Goal: Task Accomplishment & Management: Manage account settings

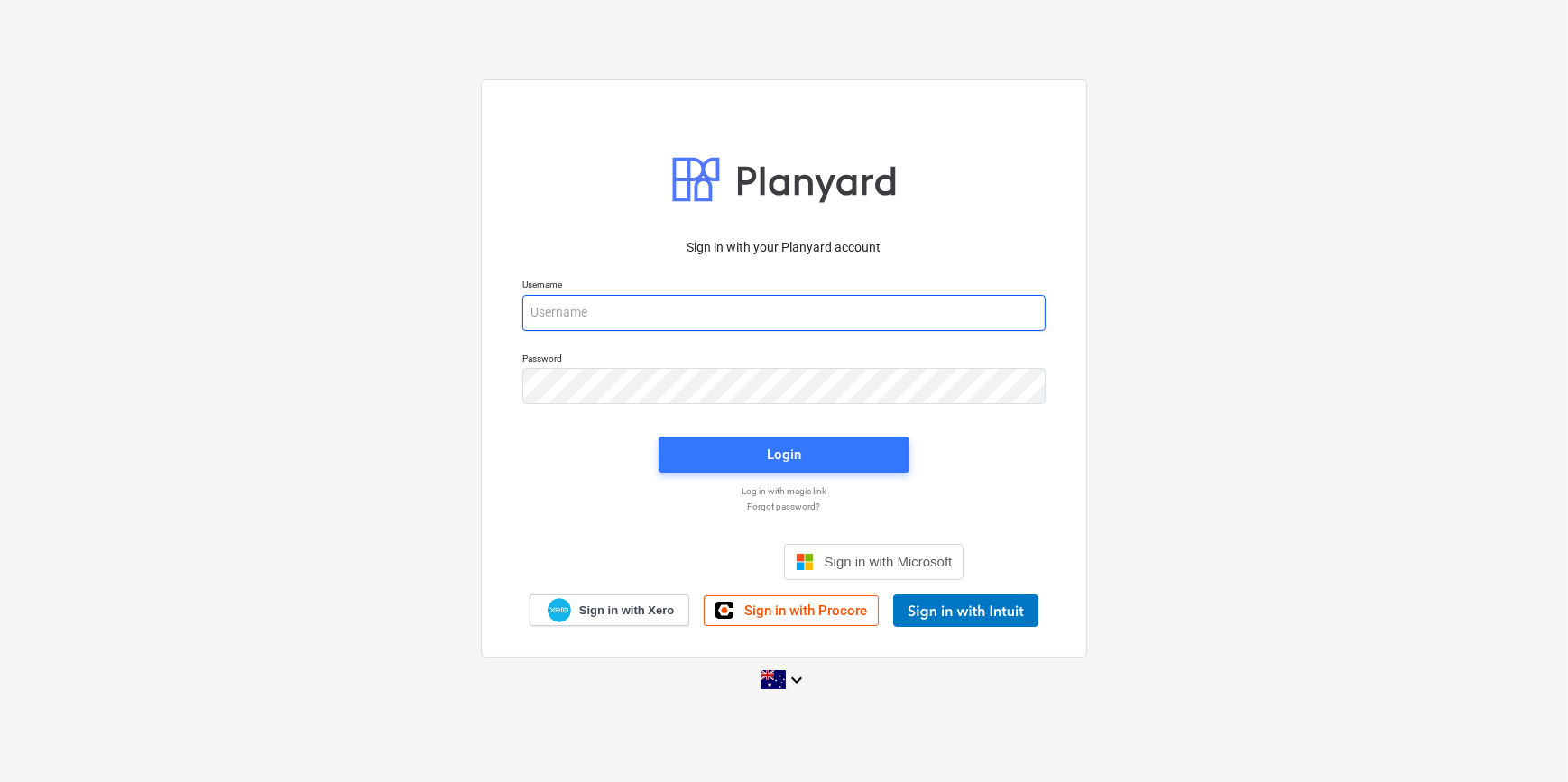
type input "[EMAIL_ADDRESS][DOMAIN_NAME]"
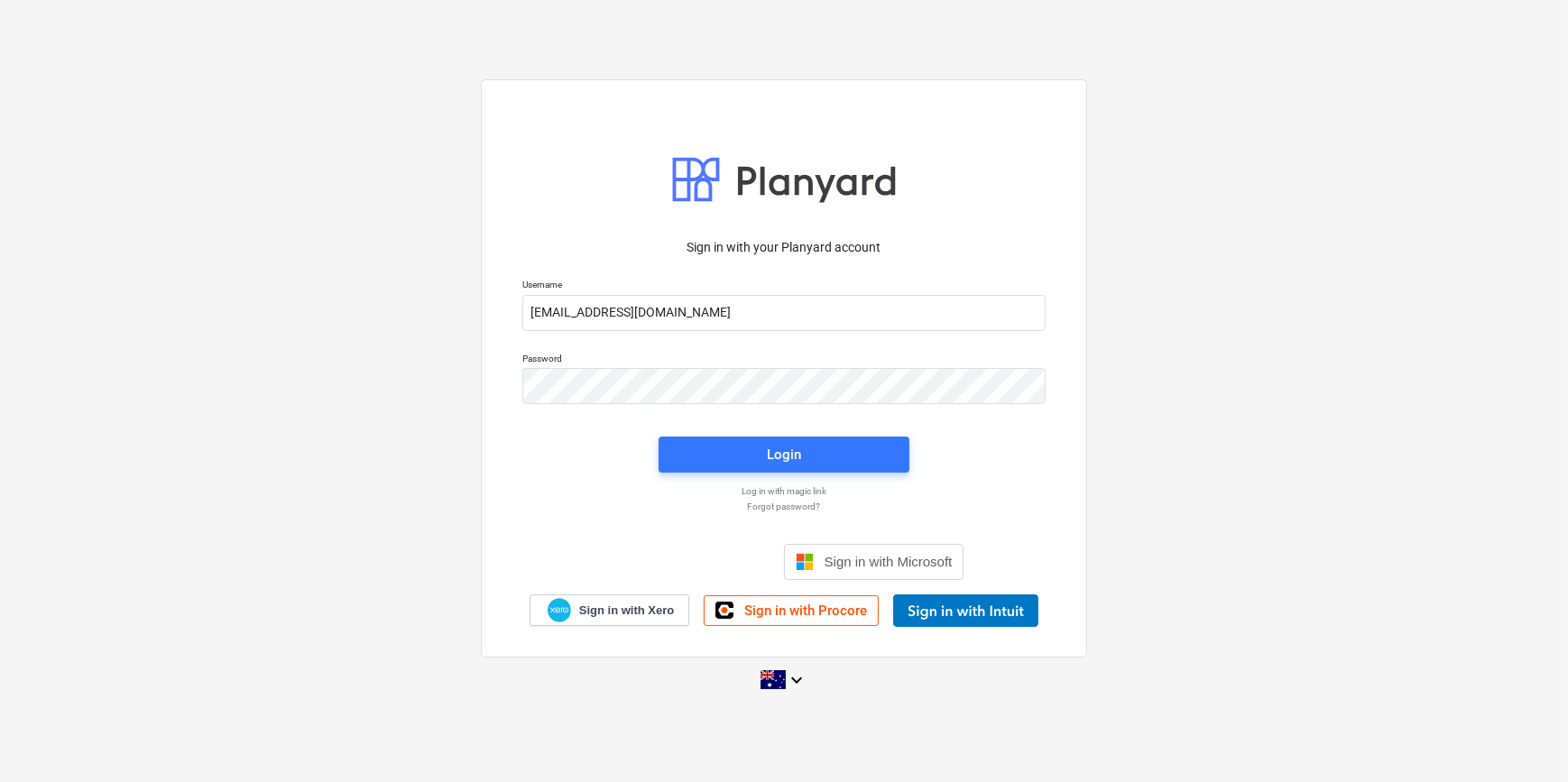
click at [695, 432] on div "Login" at bounding box center [784, 455] width 272 height 58
click at [700, 456] on span "Login" at bounding box center [784, 455] width 207 height 23
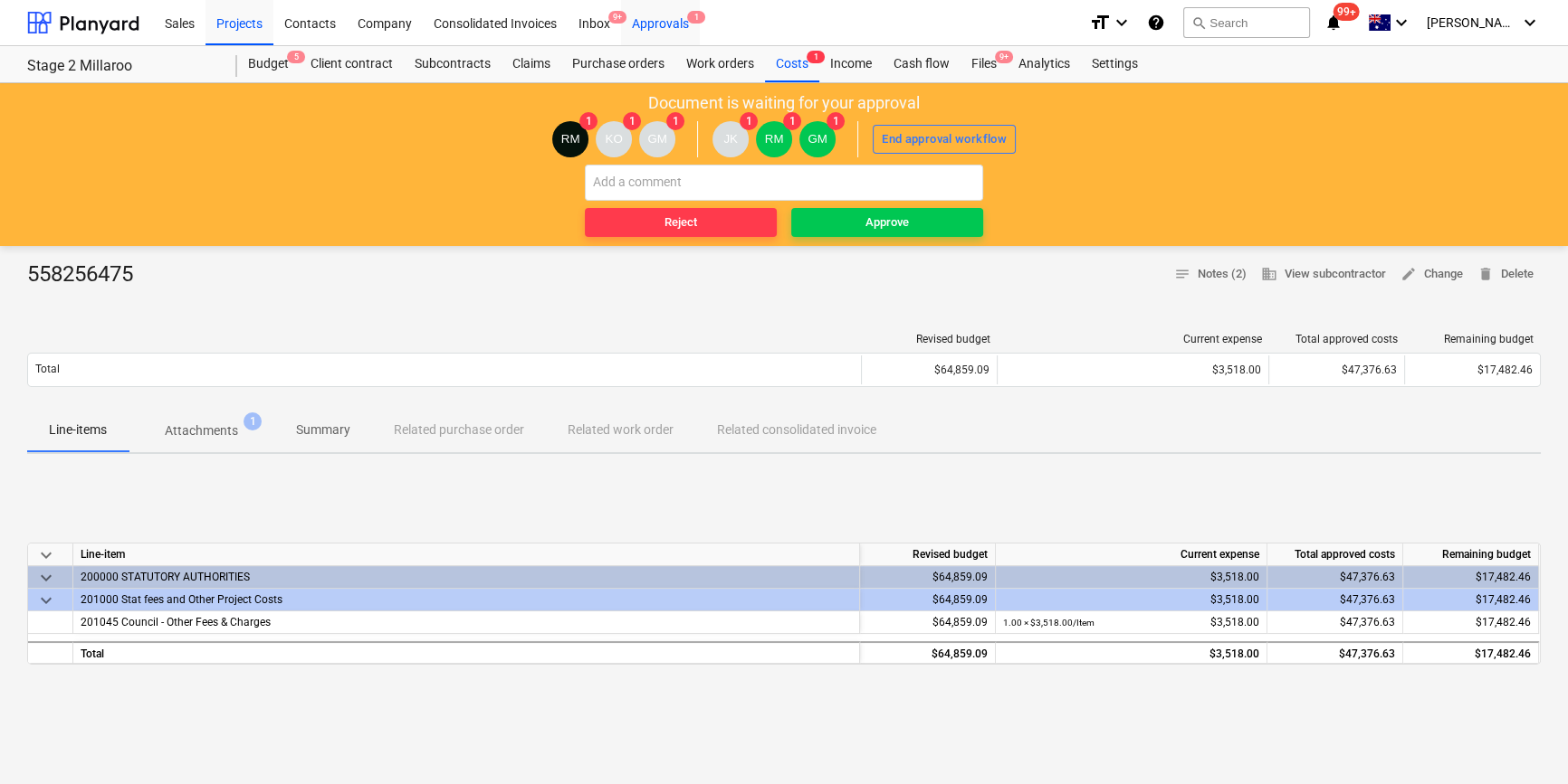
click at [669, 14] on div "Approvals 1" at bounding box center [660, 22] width 79 height 46
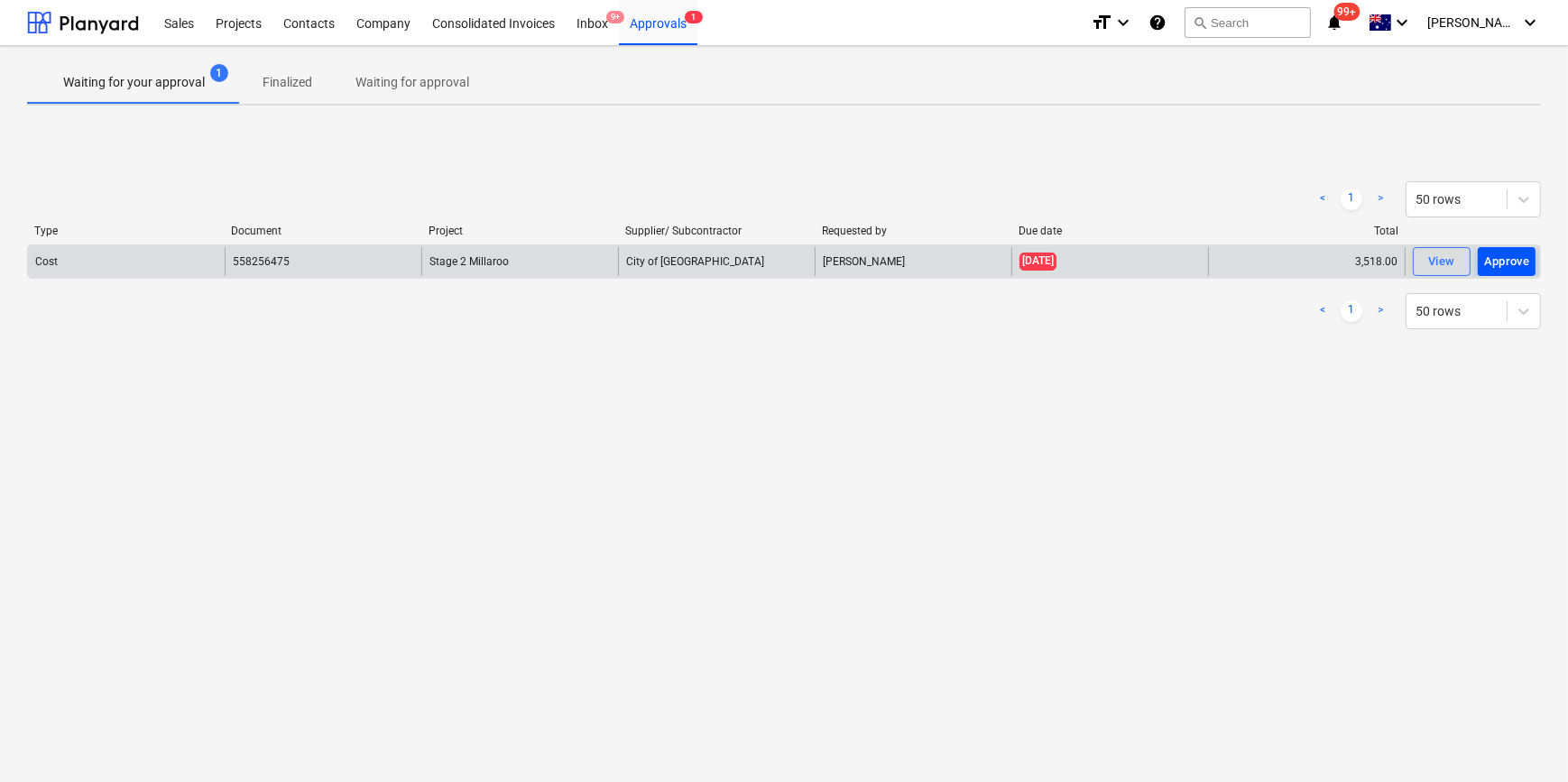
click at [1510, 257] on div "Approve" at bounding box center [1507, 262] width 46 height 21
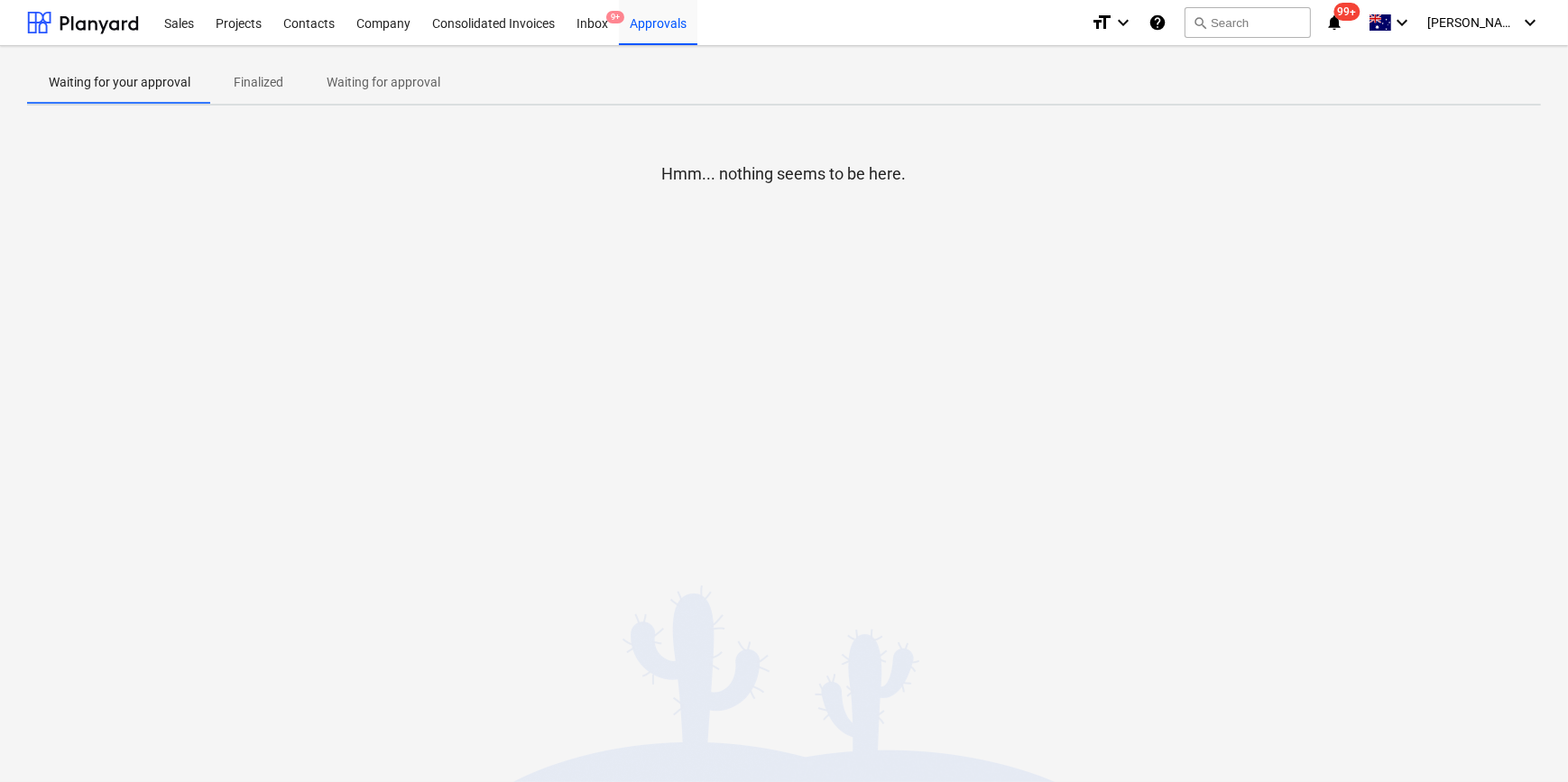
click at [686, 643] on div "Waiting for your approval Finalized Waiting for approval Hmm... nothing seems t…" at bounding box center [784, 414] width 1568 height 736
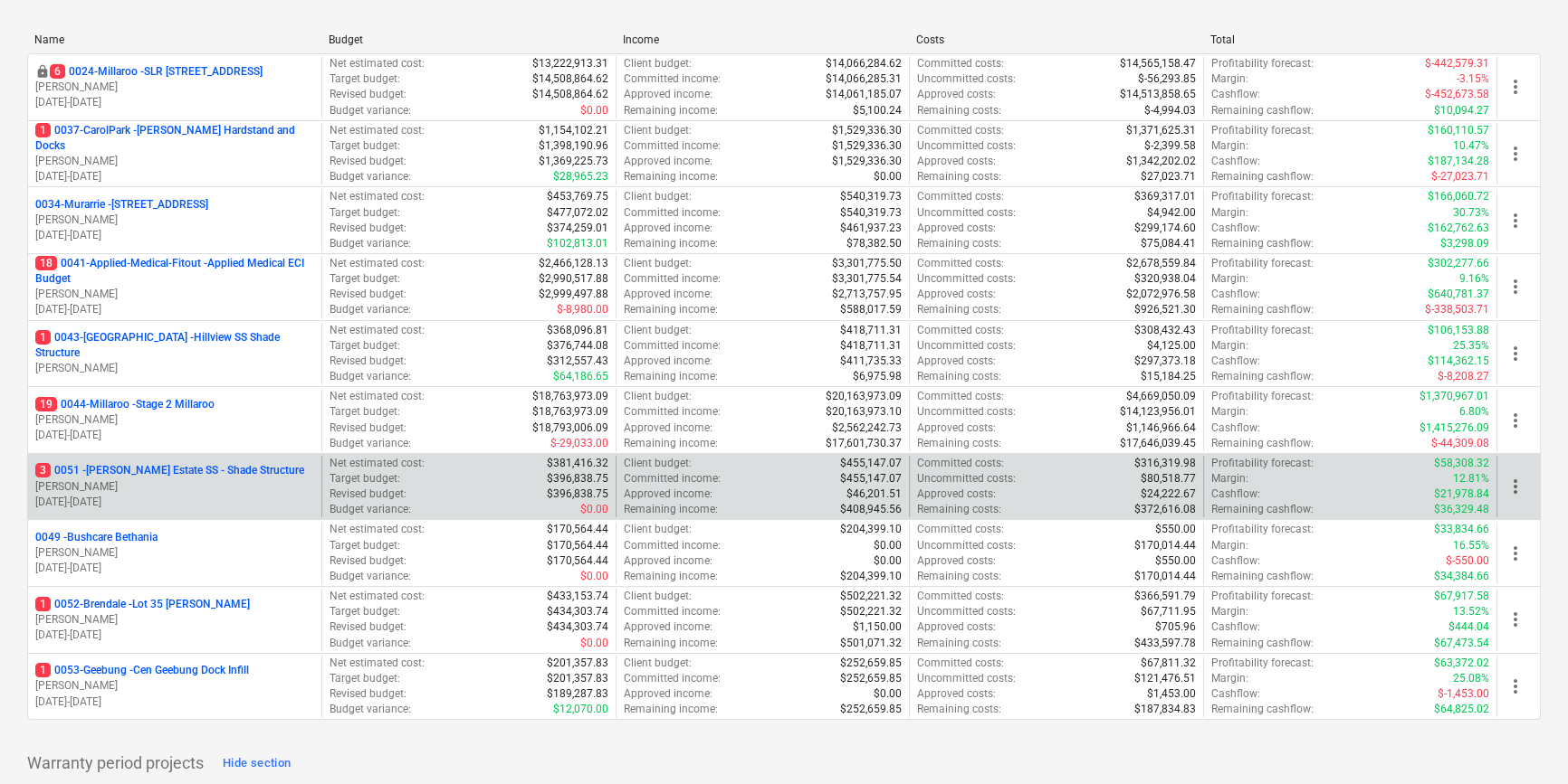
scroll to position [82, 0]
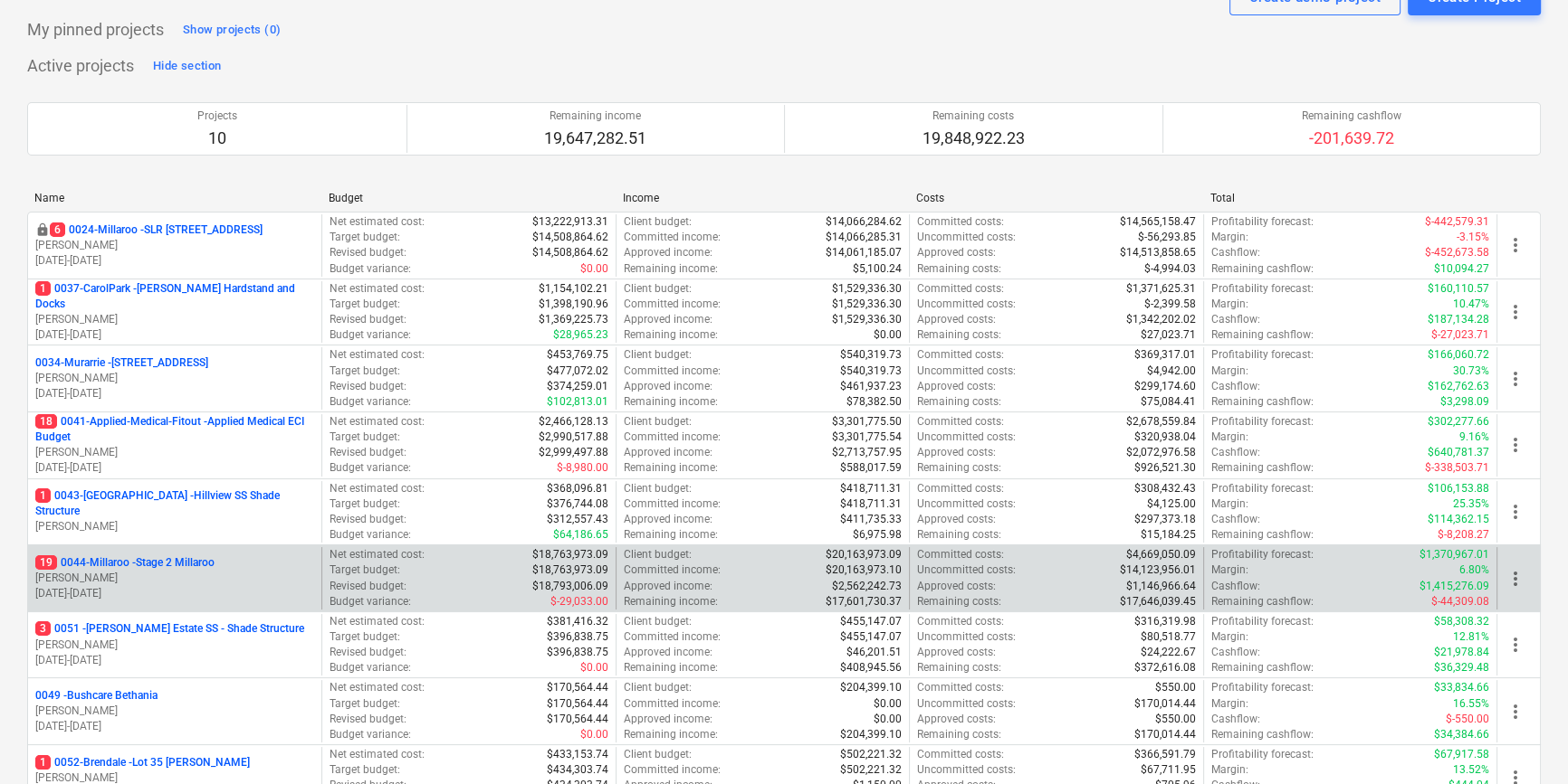
click at [198, 556] on p "19 0044-Millaroo - Stage 2 Millaroo" at bounding box center [125, 563] width 179 height 15
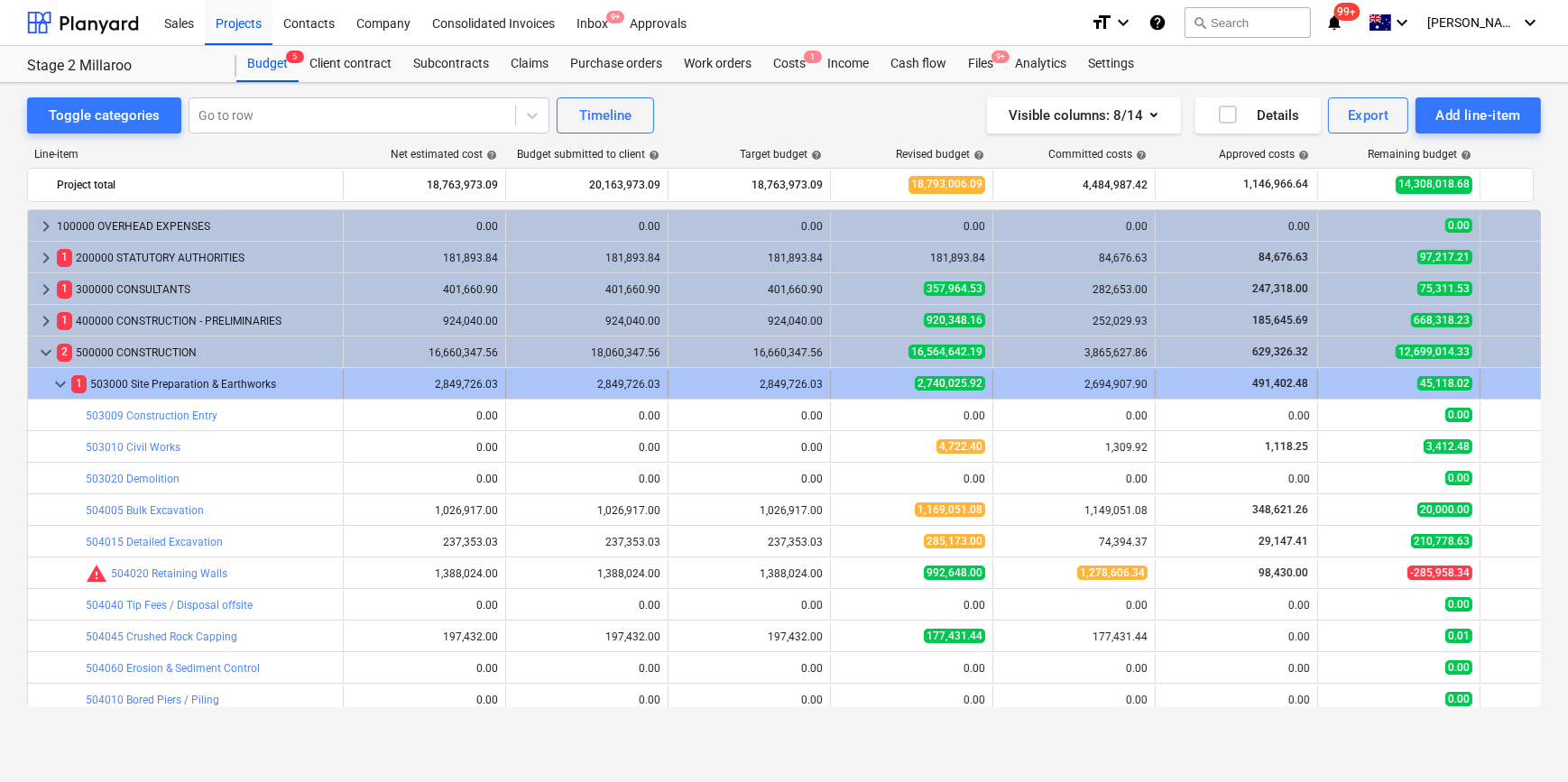
click at [54, 386] on span "keyboard_arrow_down" at bounding box center [60, 384] width 22 height 22
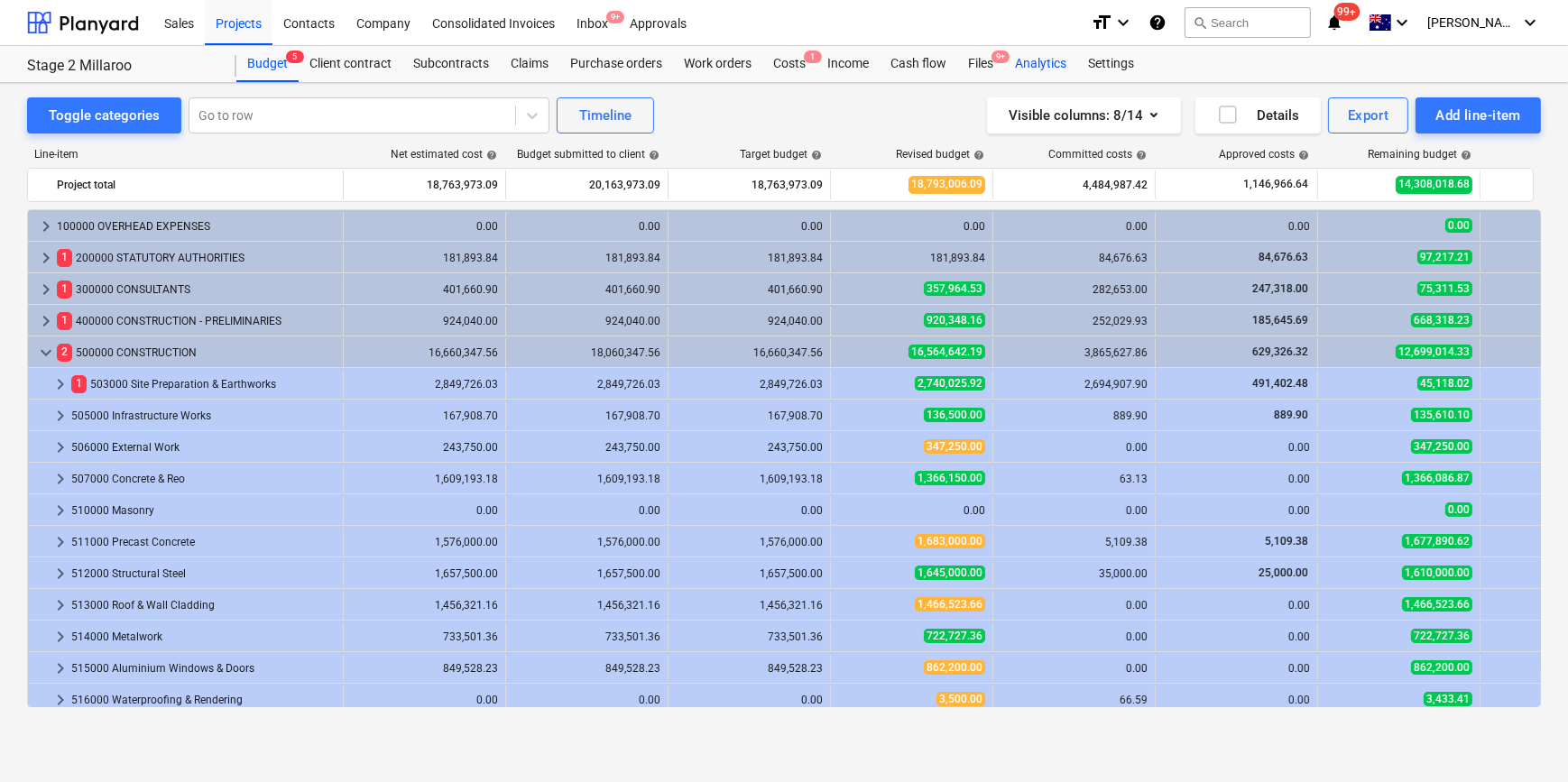
click at [1038, 55] on div "Analytics" at bounding box center [1041, 64] width 73 height 36
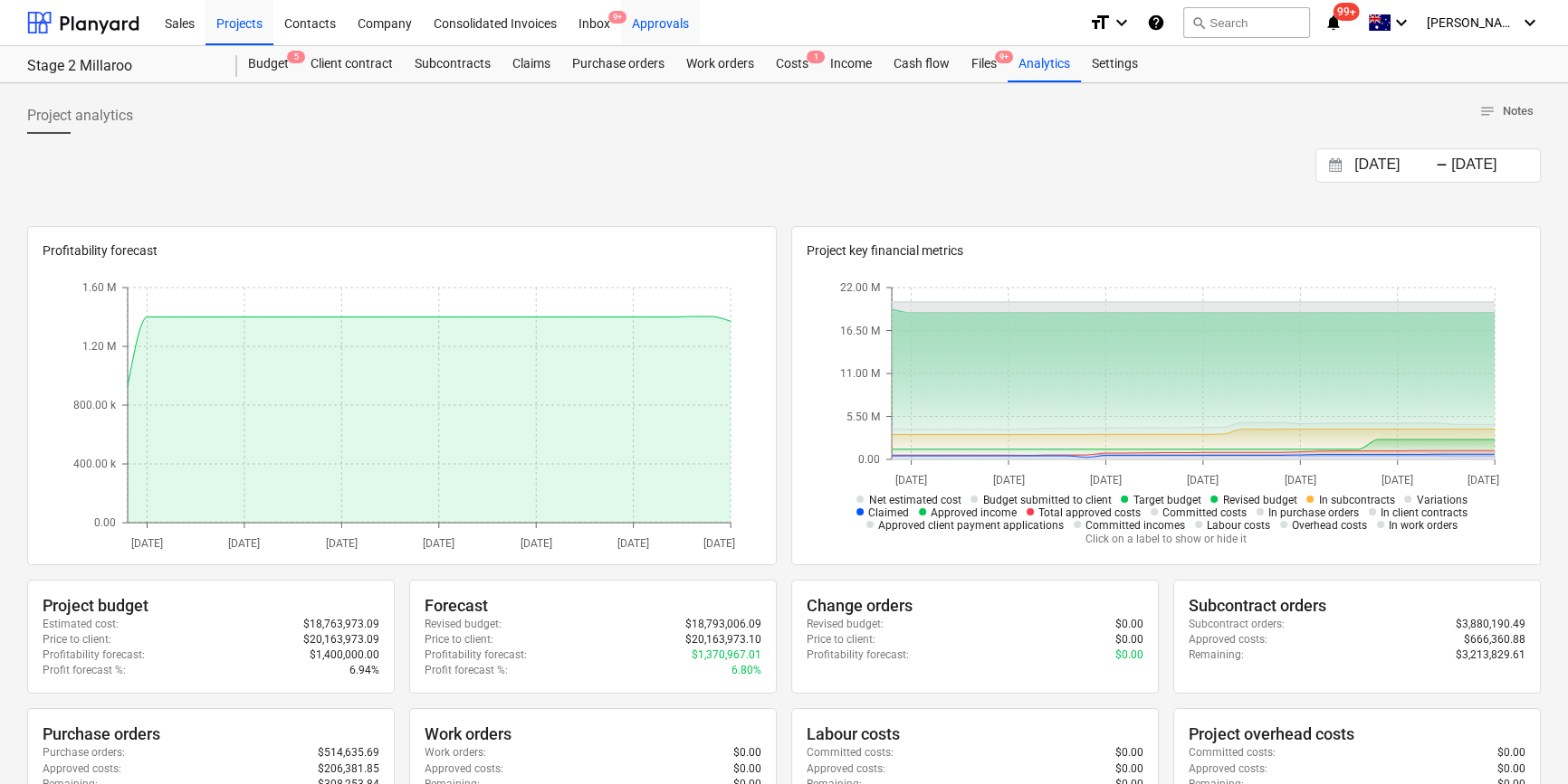
click at [655, 18] on div "Approvals" at bounding box center [660, 22] width 79 height 46
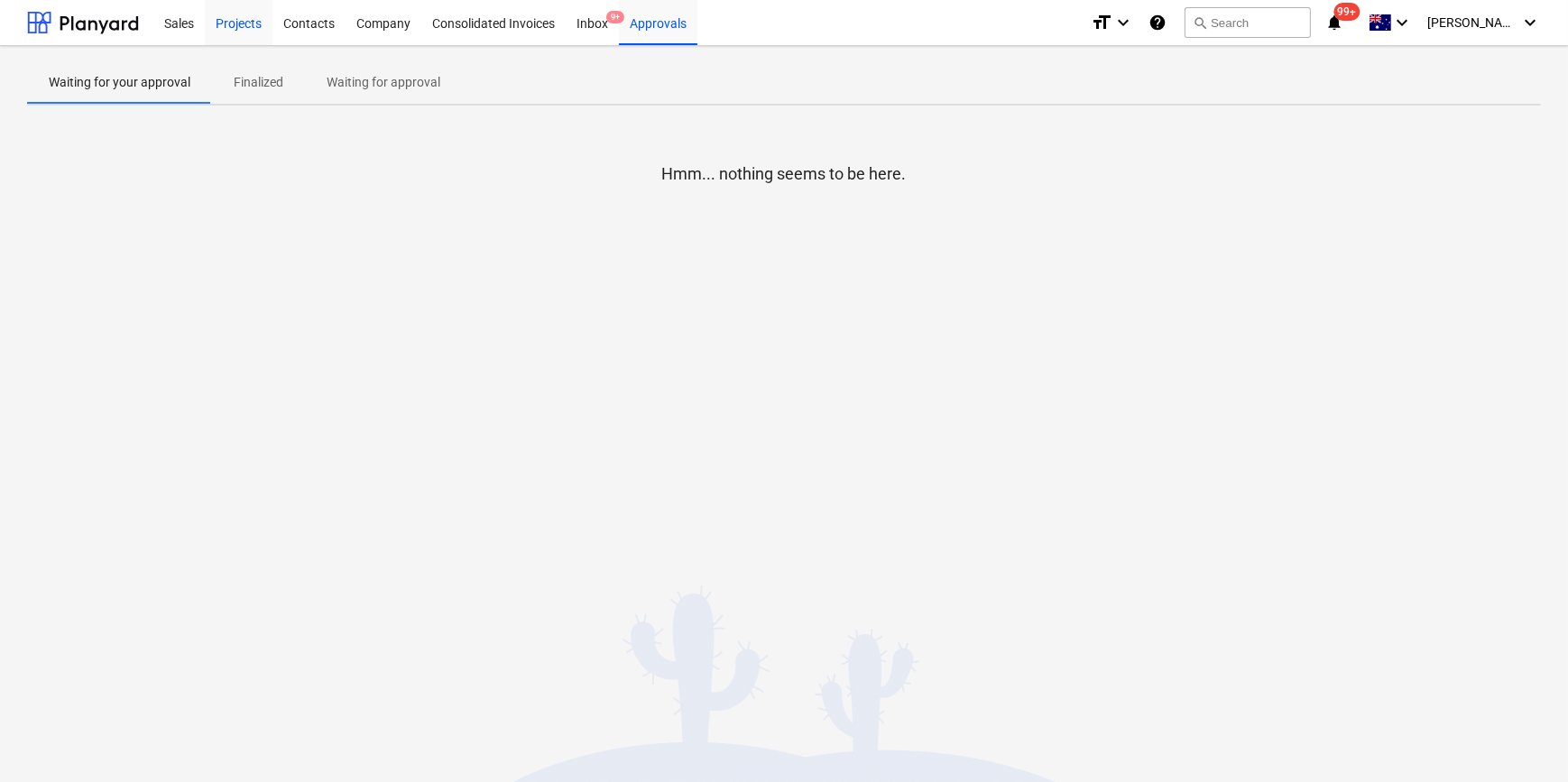
click at [223, 18] on div "Projects" at bounding box center [238, 22] width 68 height 46
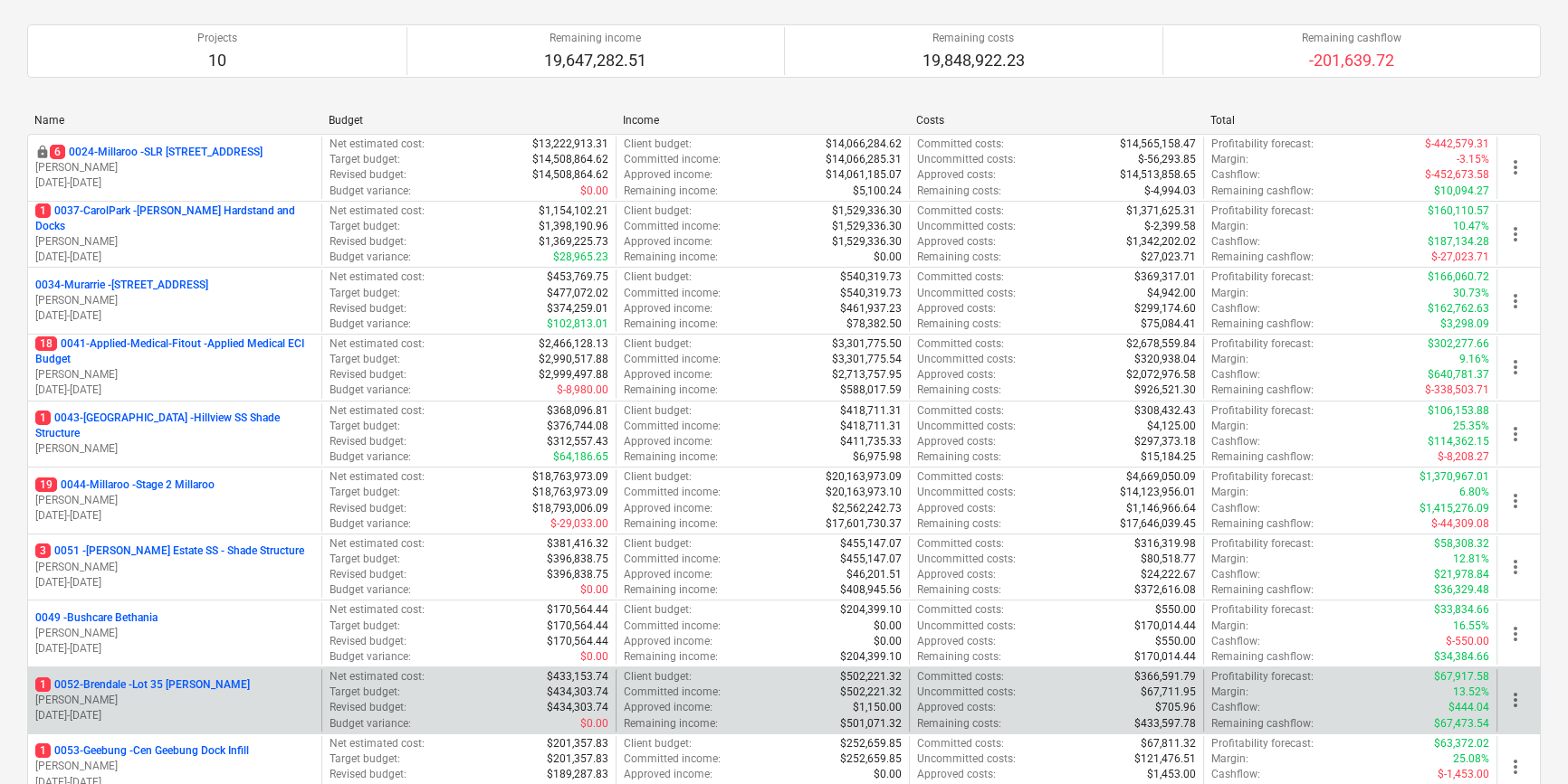
scroll to position [328, 0]
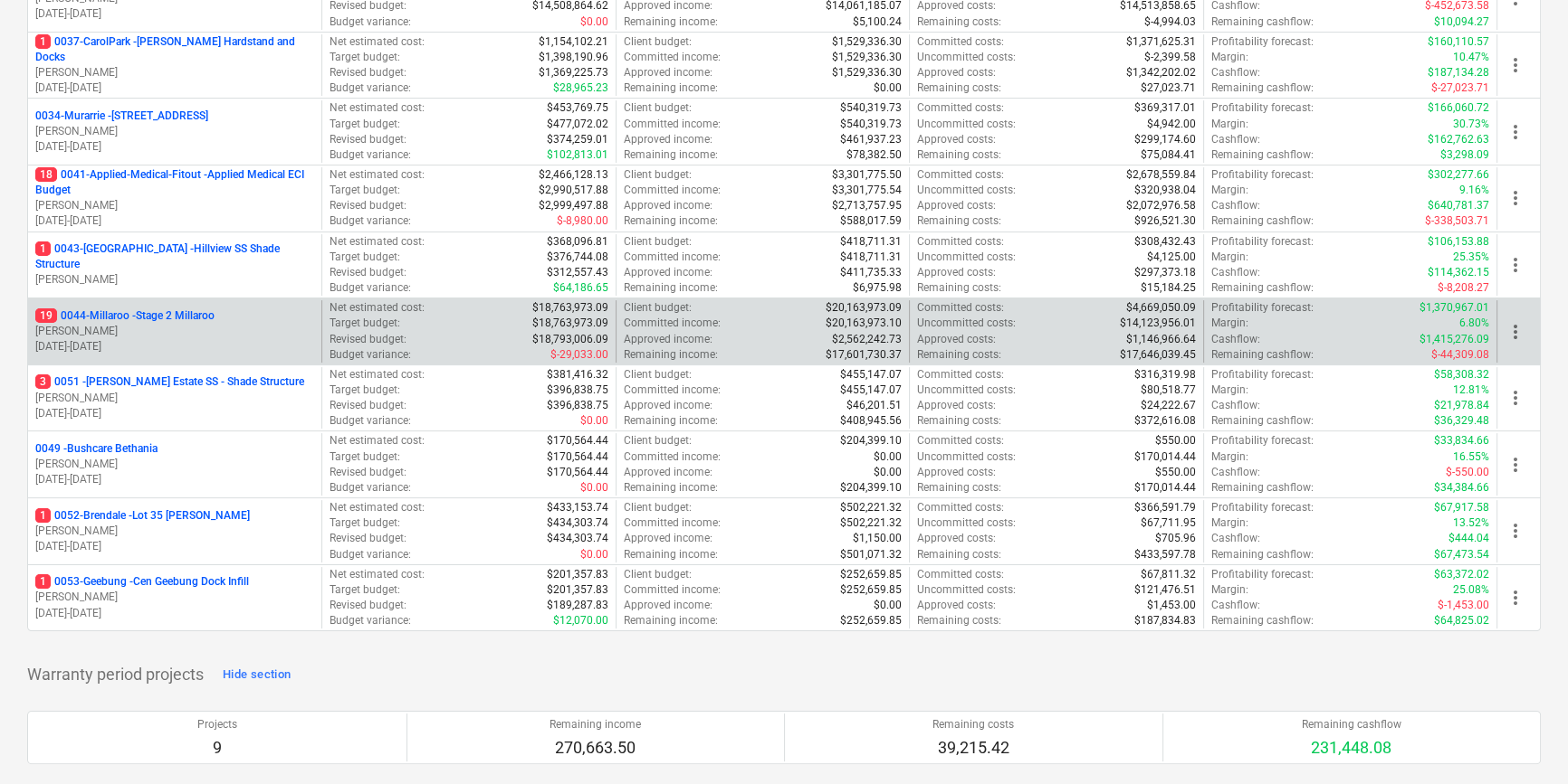
click at [159, 310] on p "19 0044-Millaroo - Stage 2 Millaroo" at bounding box center [125, 316] width 179 height 15
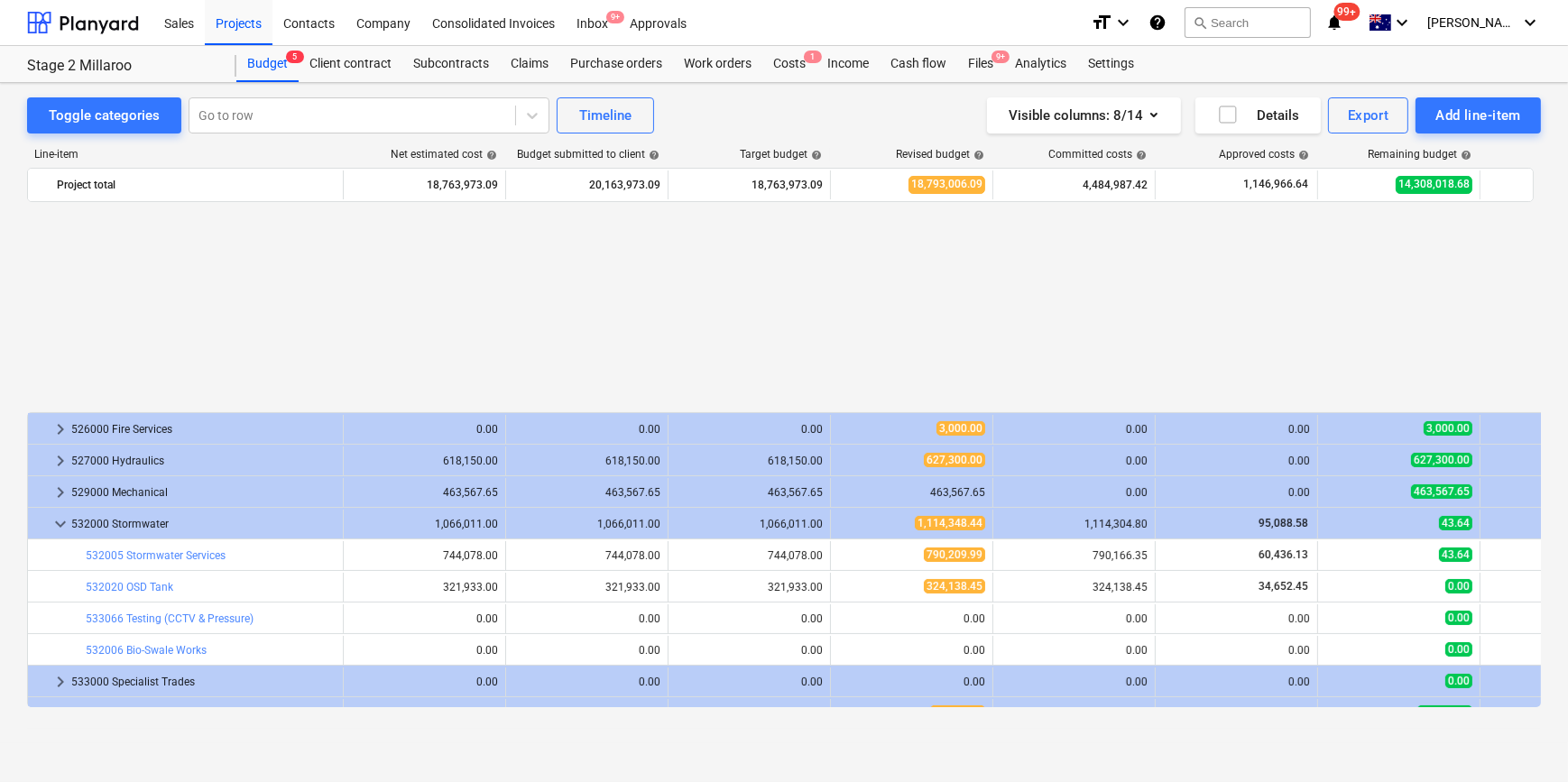
scroll to position [734, 0]
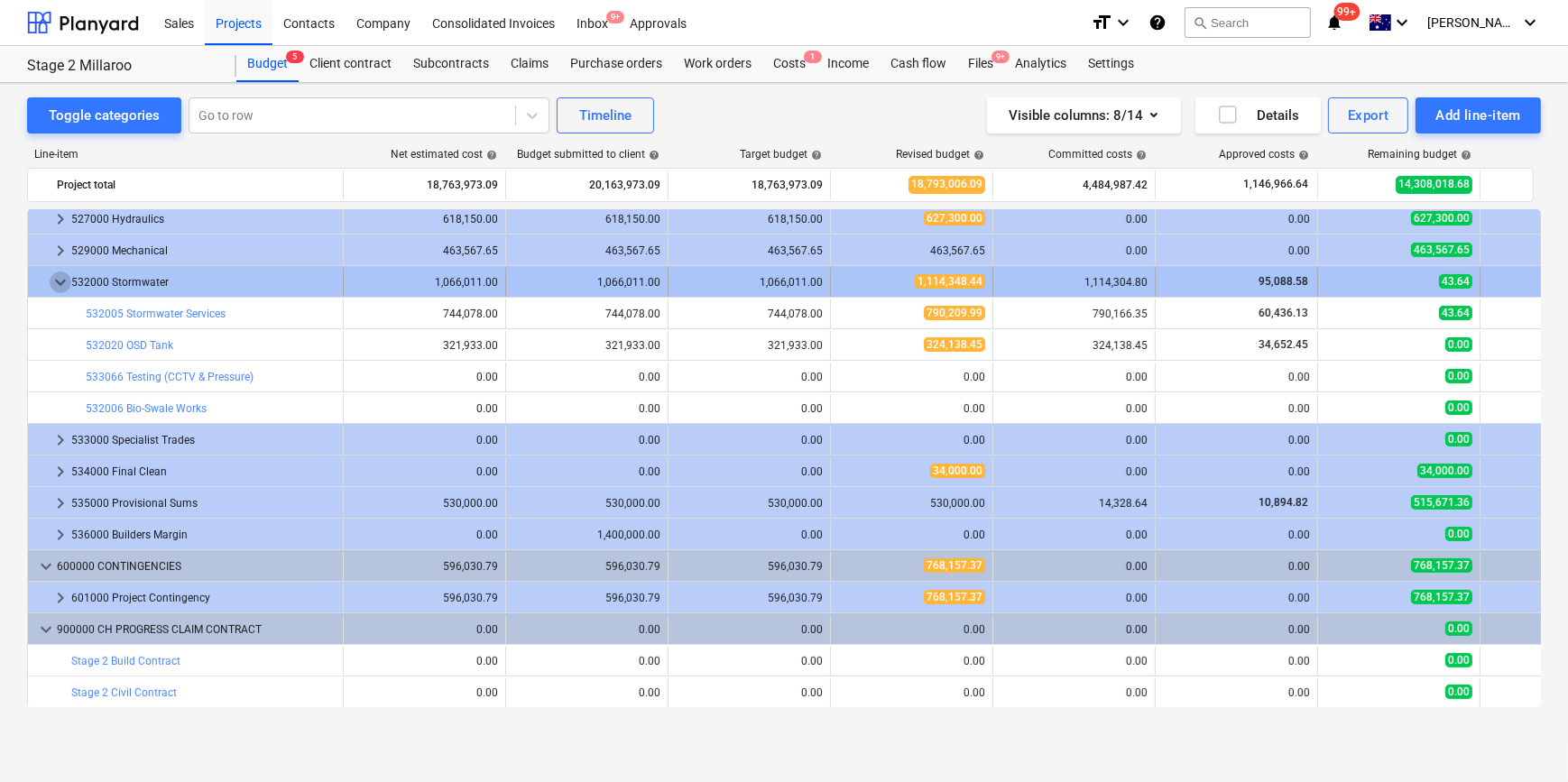
click at [59, 278] on span "keyboard_arrow_down" at bounding box center [60, 282] width 22 height 22
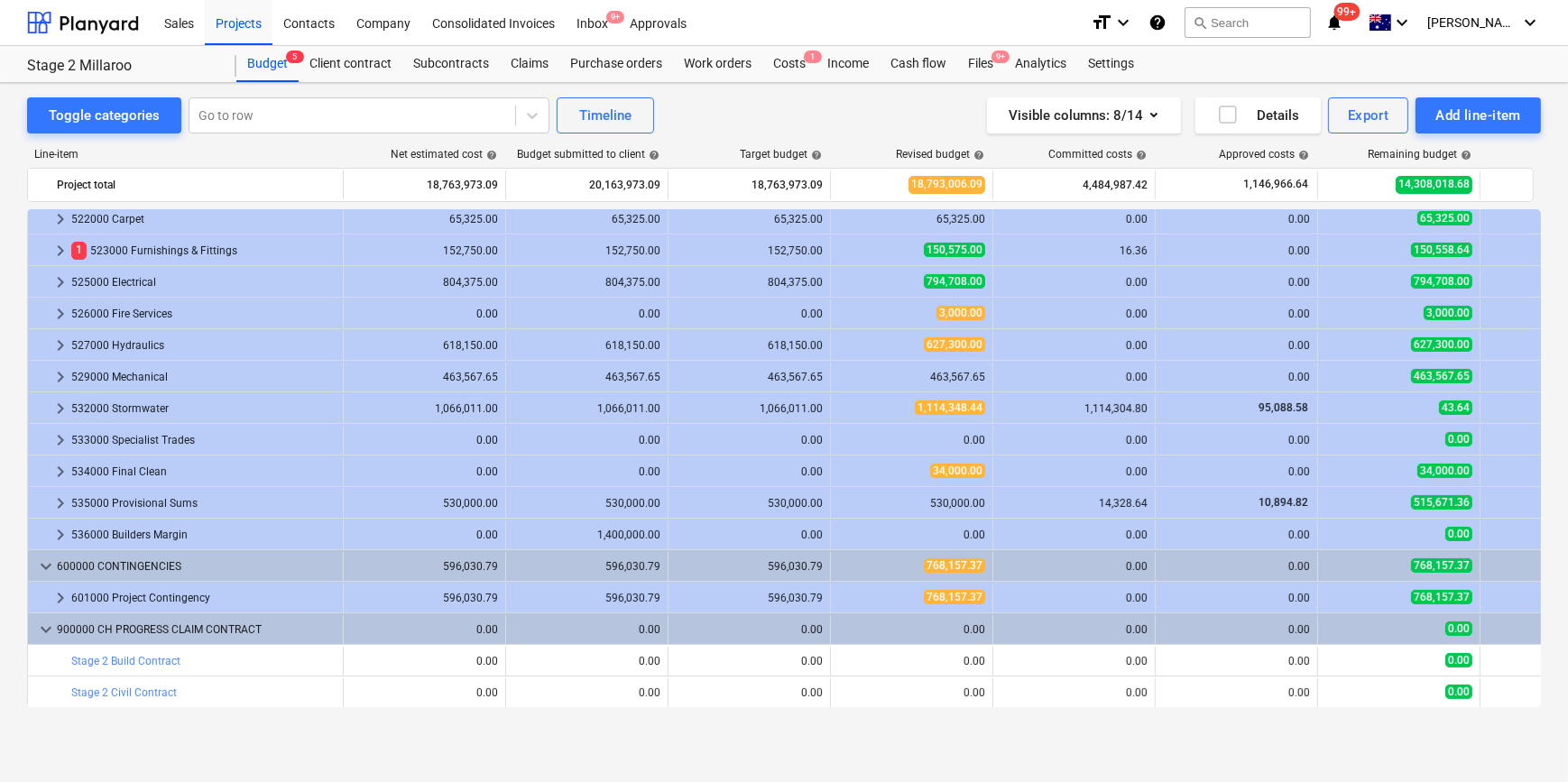
scroll to position [607, 0]
click at [607, 24] on div "Inbox 9+" at bounding box center [592, 22] width 53 height 46
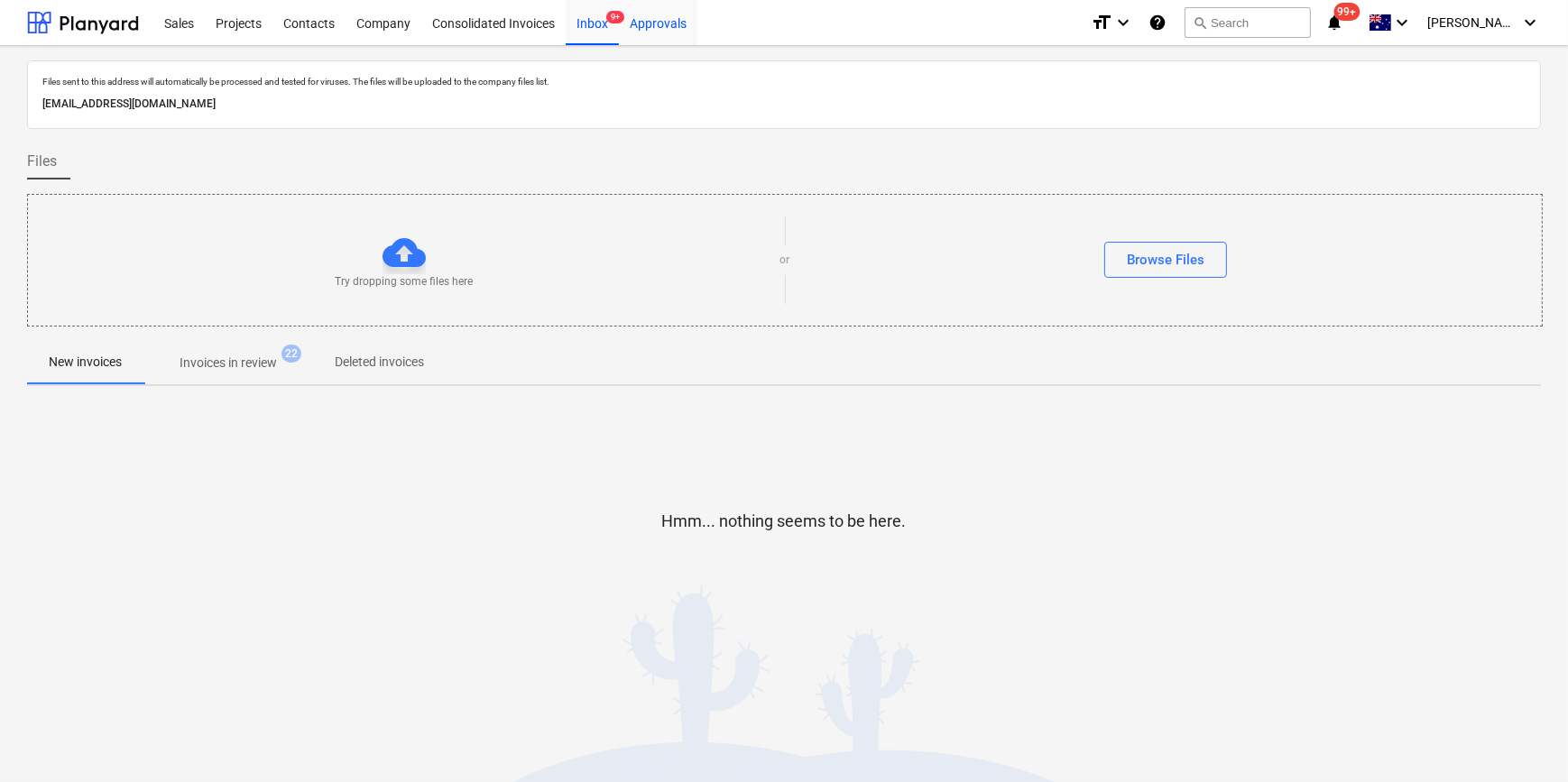
click at [646, 23] on div "Approvals" at bounding box center [658, 22] width 79 height 46
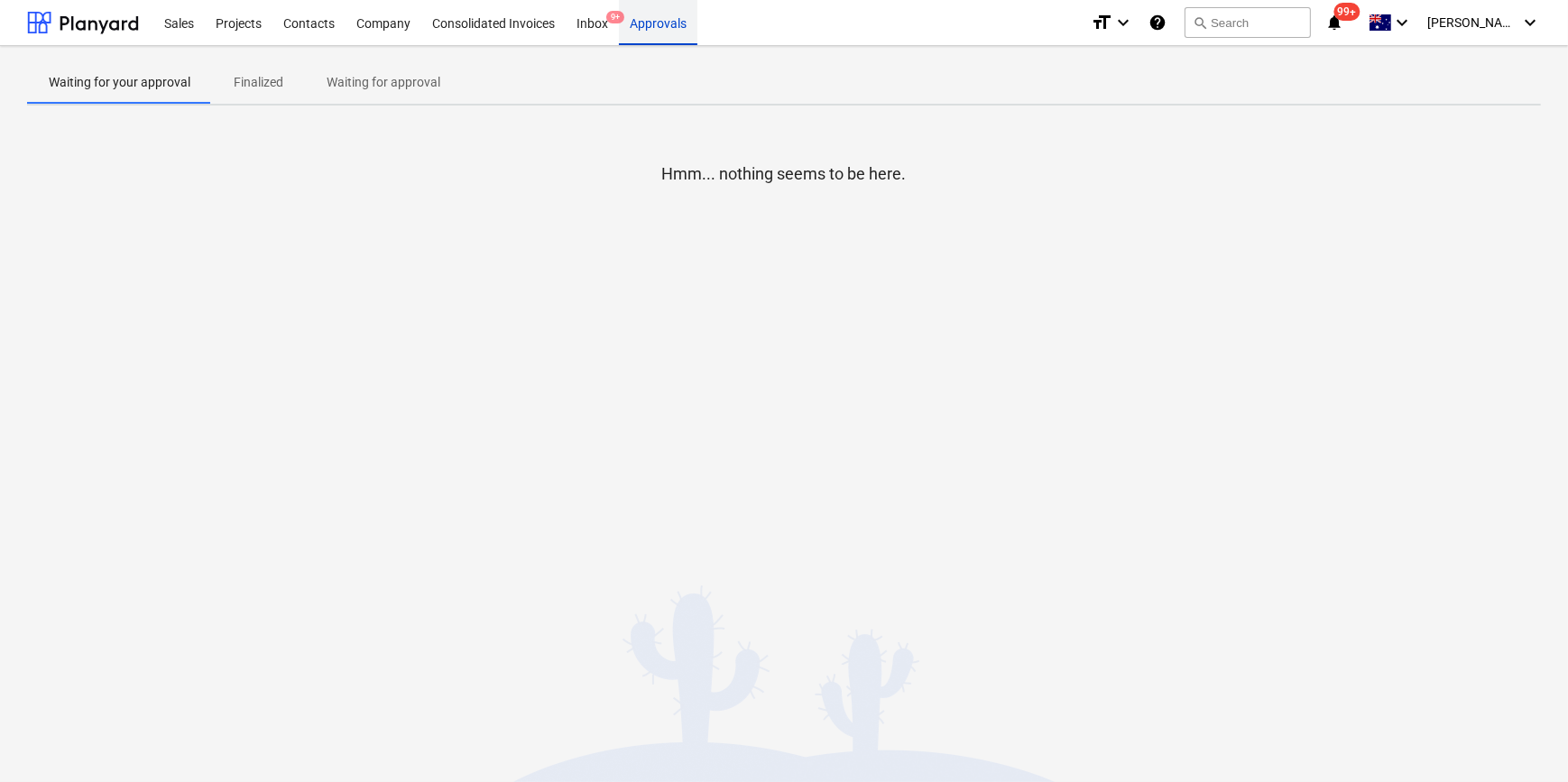
click at [675, 24] on div "Approvals" at bounding box center [658, 22] width 79 height 46
